Goal: Information Seeking & Learning: Learn about a topic

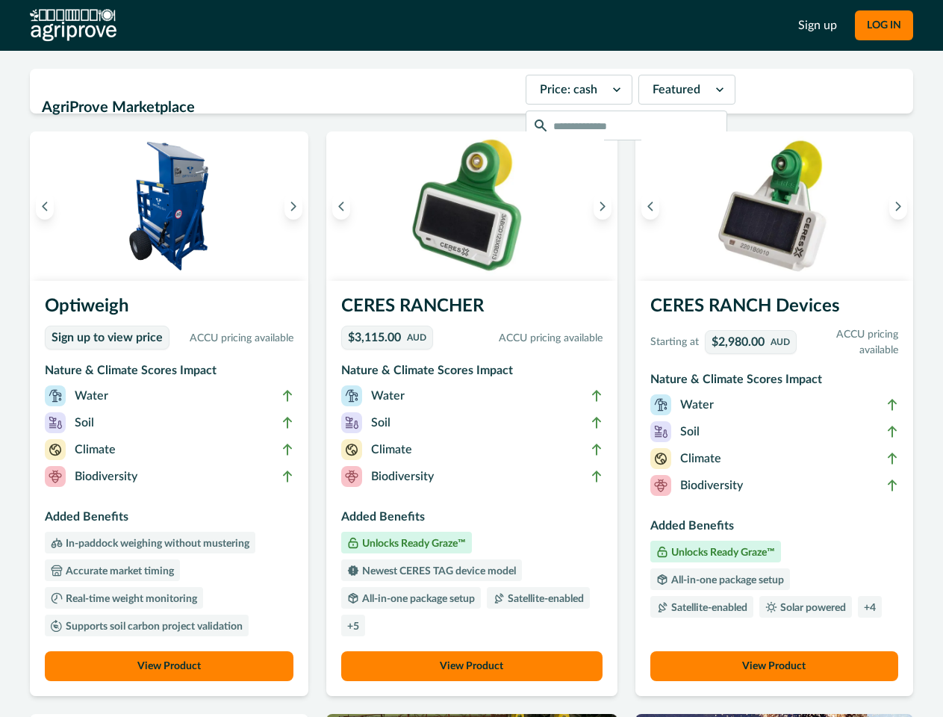
click at [883, 25] on button "LOG IN" at bounding box center [884, 25] width 58 height 30
click at [45, 206] on icon "Previous image" at bounding box center [45, 206] width 10 height 10
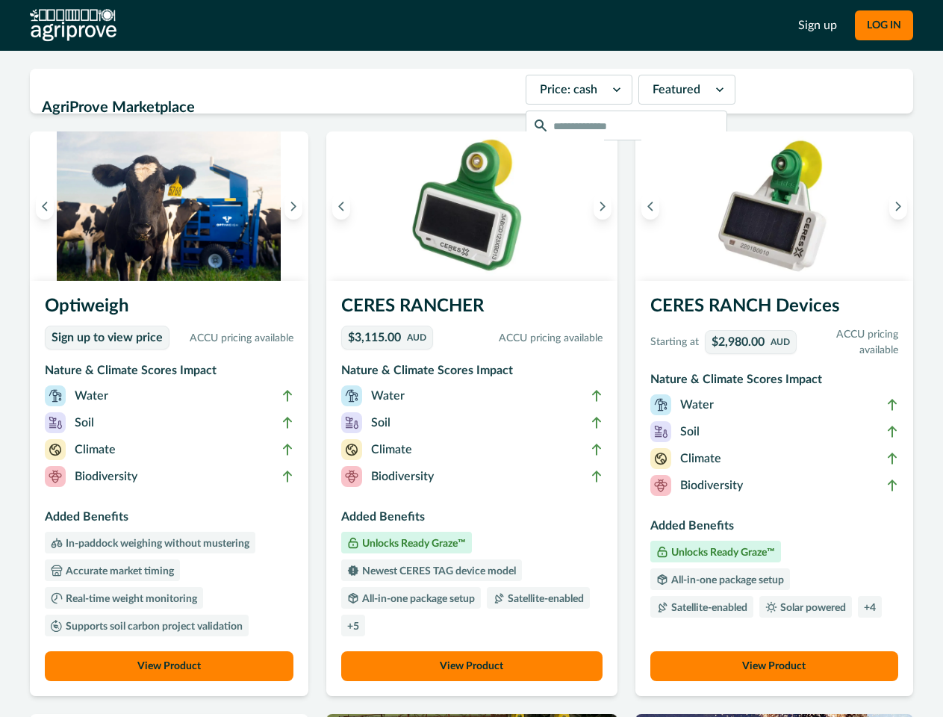
click at [297, 206] on icon "Next image" at bounding box center [293, 206] width 10 height 10
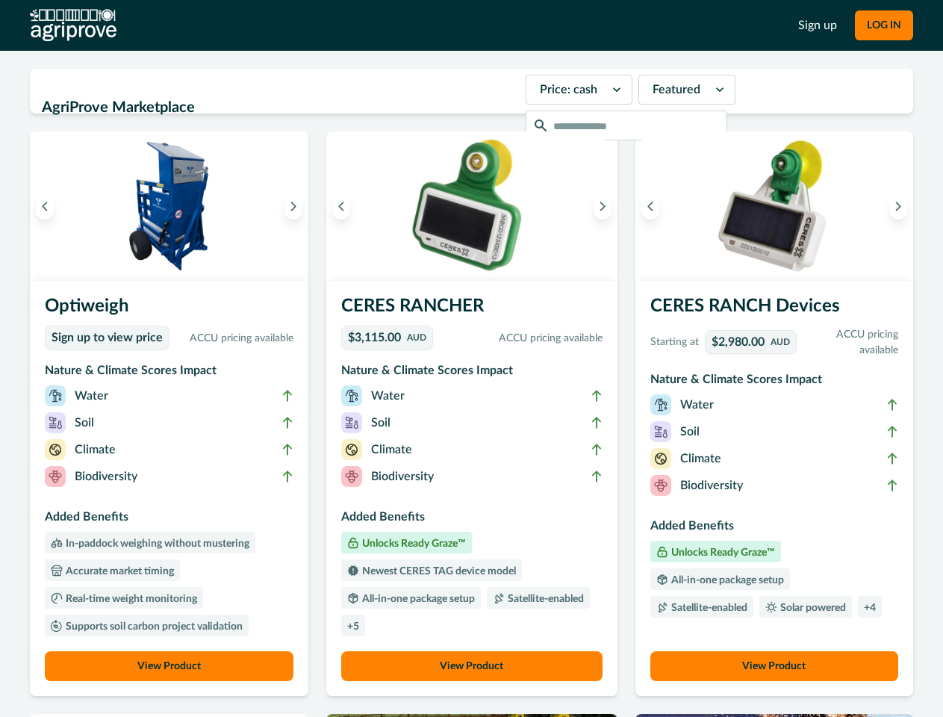
click at [171, 488] on li "Biodiversity" at bounding box center [169, 479] width 249 height 27
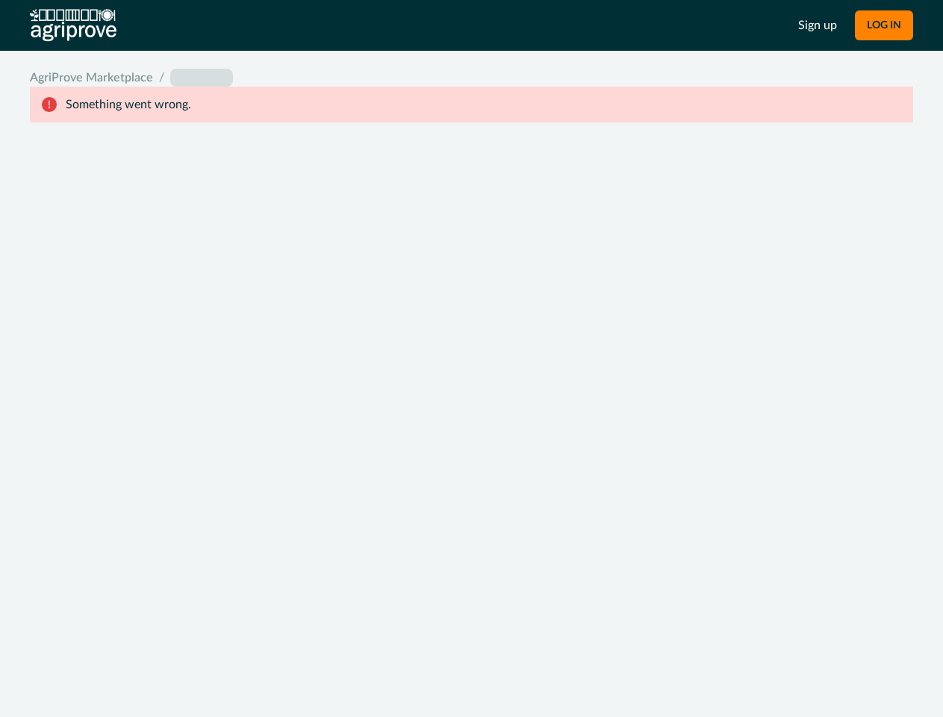
click at [171, 666] on body "Sign up LOG IN AgriProve Marketplace / placeholder Something went wrong." at bounding box center [471, 358] width 943 height 717
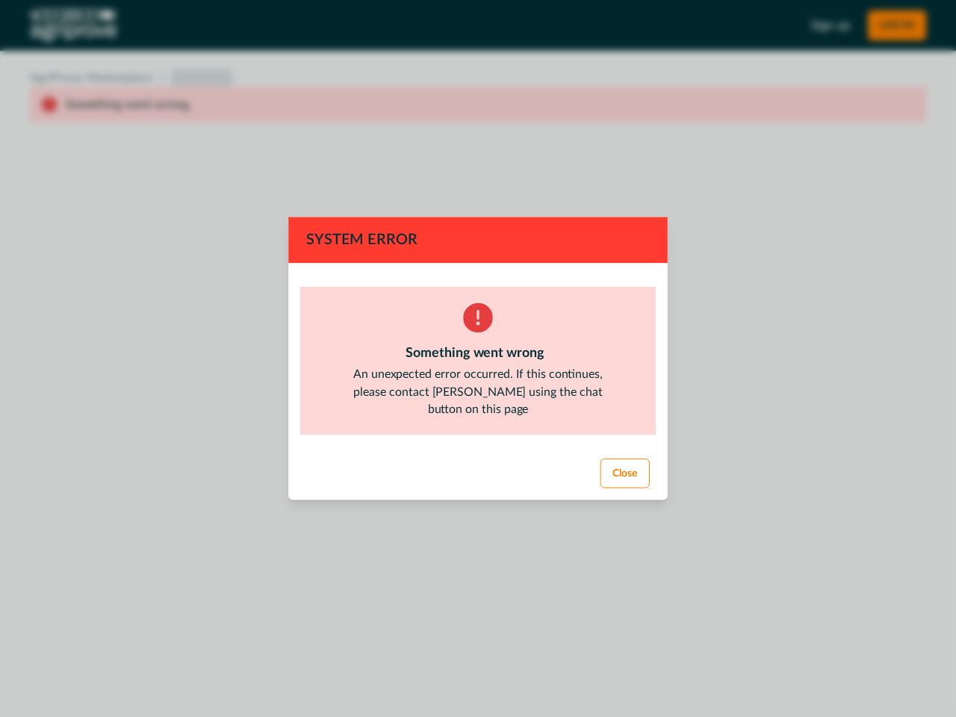
click at [345, 206] on div "System Error Something went wrong An unexpected error occurred. If this continu…" at bounding box center [478, 358] width 956 height 717
click at [598, 206] on div "System Error Something went wrong An unexpected error occurred. If this continu…" at bounding box center [478, 358] width 956 height 717
click at [471, 488] on footer "Close" at bounding box center [478, 474] width 382 height 54
click at [471, 666] on div "System Error Something went wrong An unexpected error occurred. If this continu…" at bounding box center [478, 358] width 956 height 717
click at [646, 206] on div "System Error Something went wrong An unexpected error occurred. If this continu…" at bounding box center [478, 358] width 956 height 717
